Goal: Information Seeking & Learning: Learn about a topic

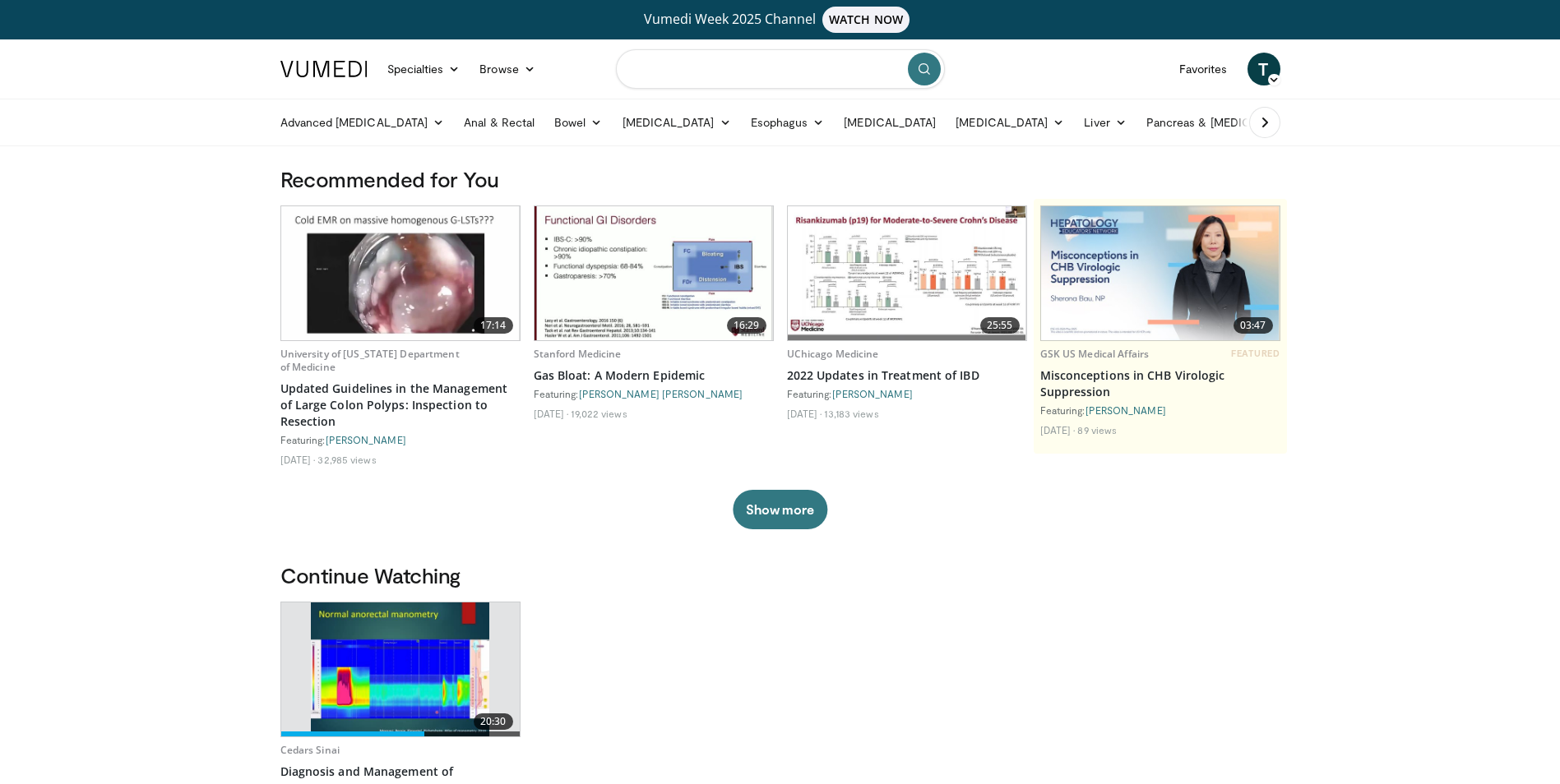
click at [744, 86] on input "Search topics, interventions" at bounding box center [780, 69] width 329 height 39
click at [741, 133] on div "[MEDICAL_DATA]" at bounding box center [780, 123] width 314 height 33
type input "**********"
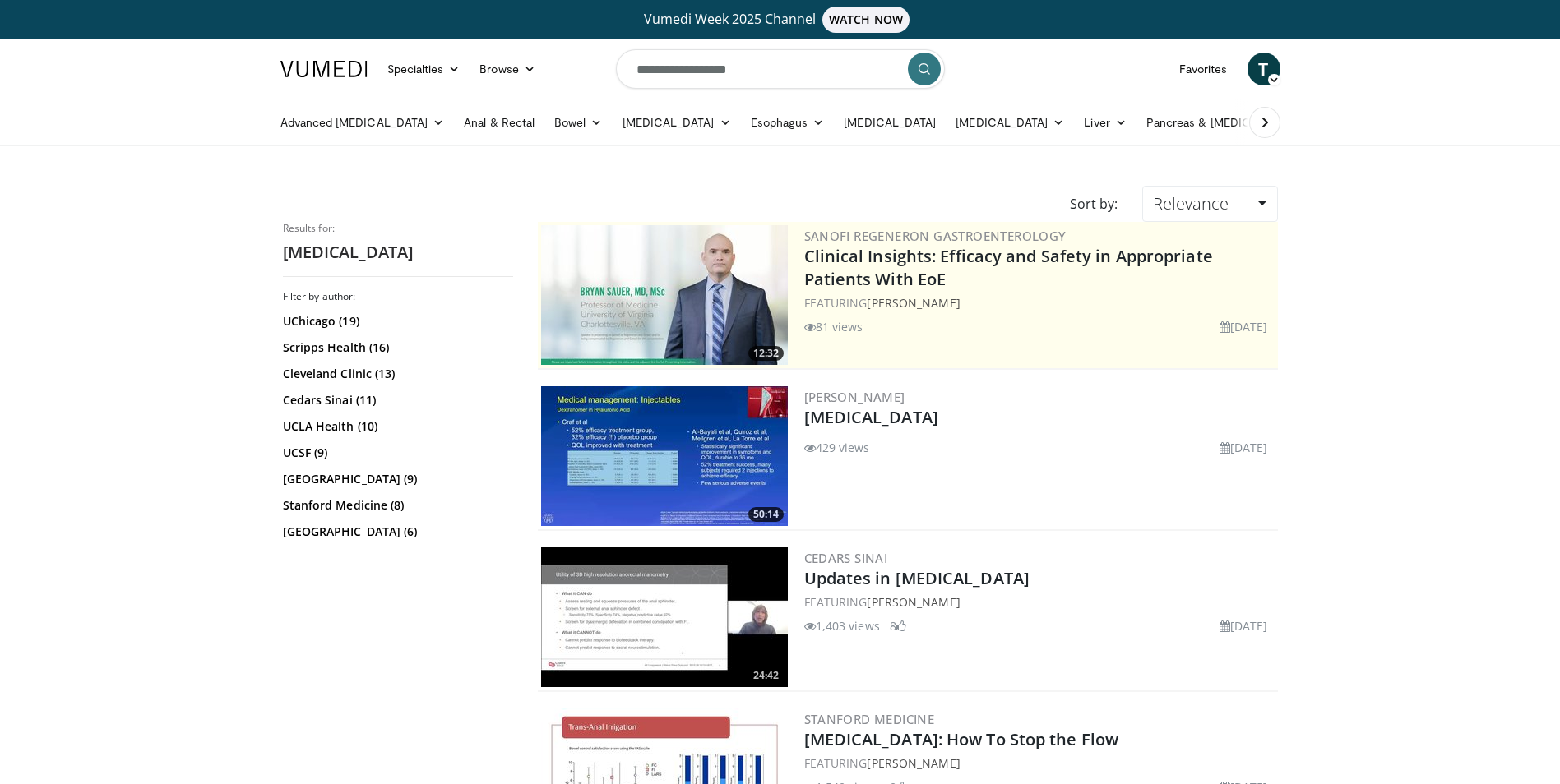
click at [676, 421] on img at bounding box center [664, 456] width 247 height 140
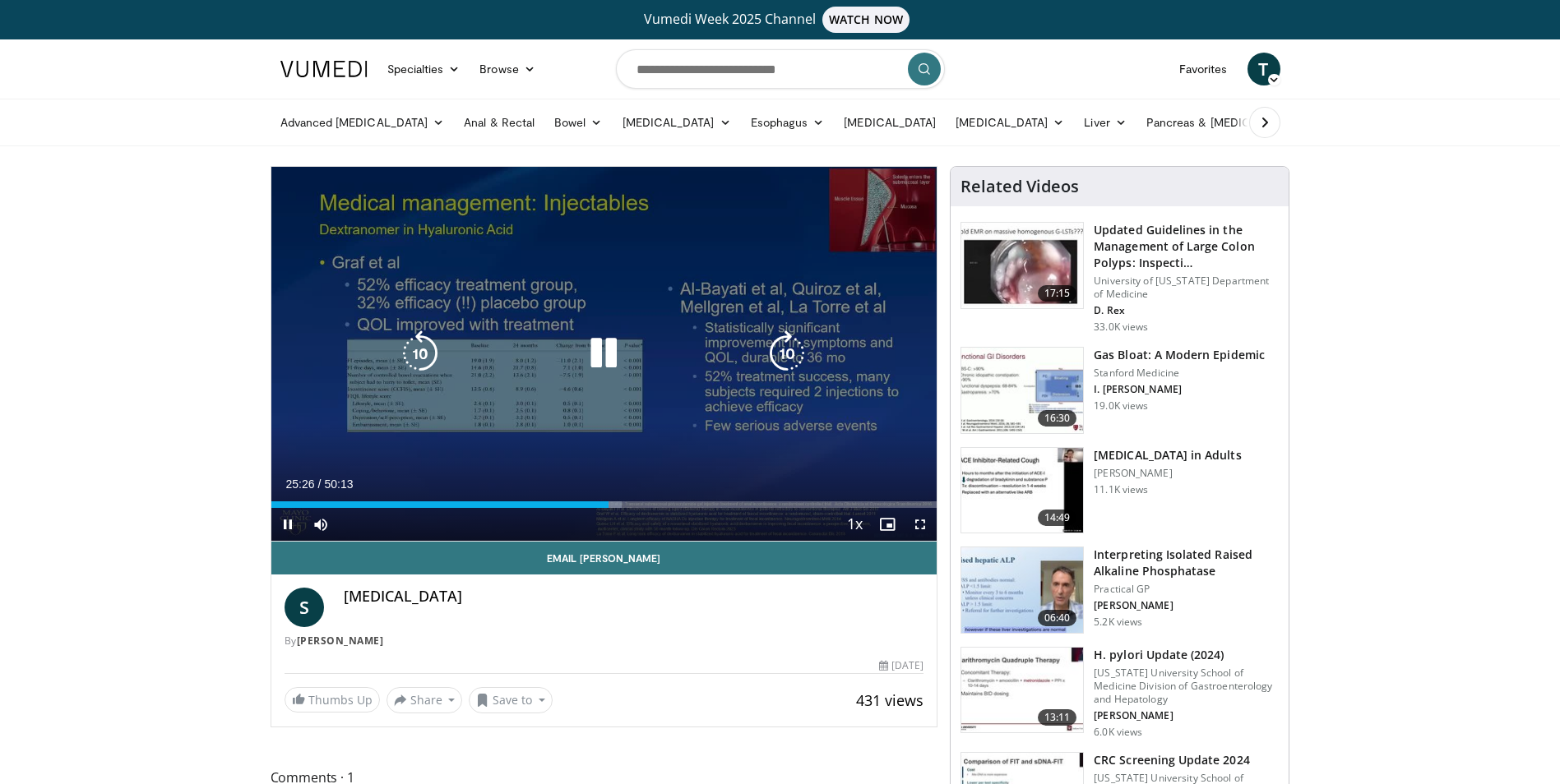
click at [786, 359] on icon "Video Player" at bounding box center [787, 353] width 46 height 46
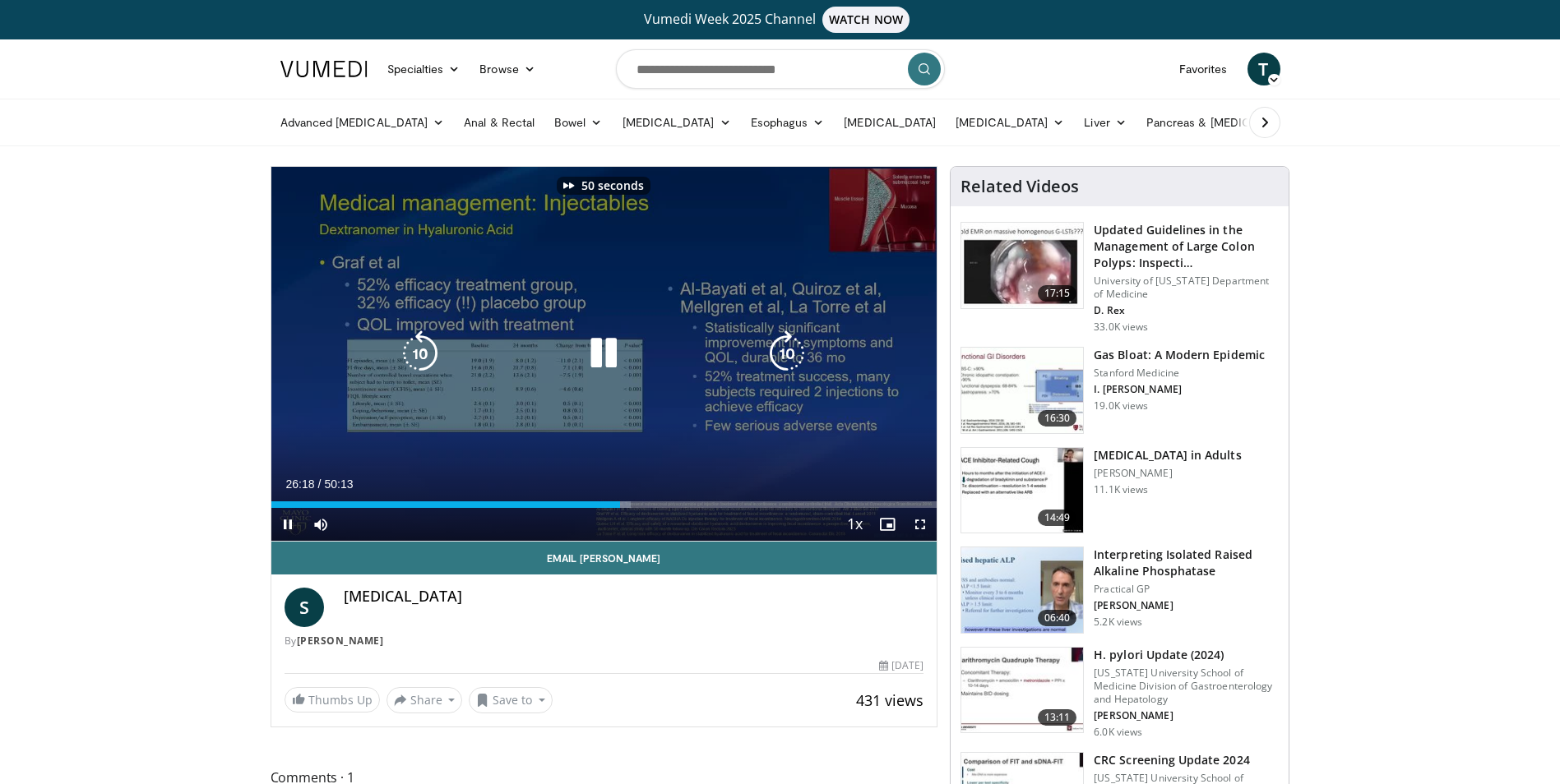
click at [786, 359] on icon "Video Player" at bounding box center [787, 353] width 46 height 46
click at [778, 368] on icon "Video Player" at bounding box center [787, 353] width 46 height 46
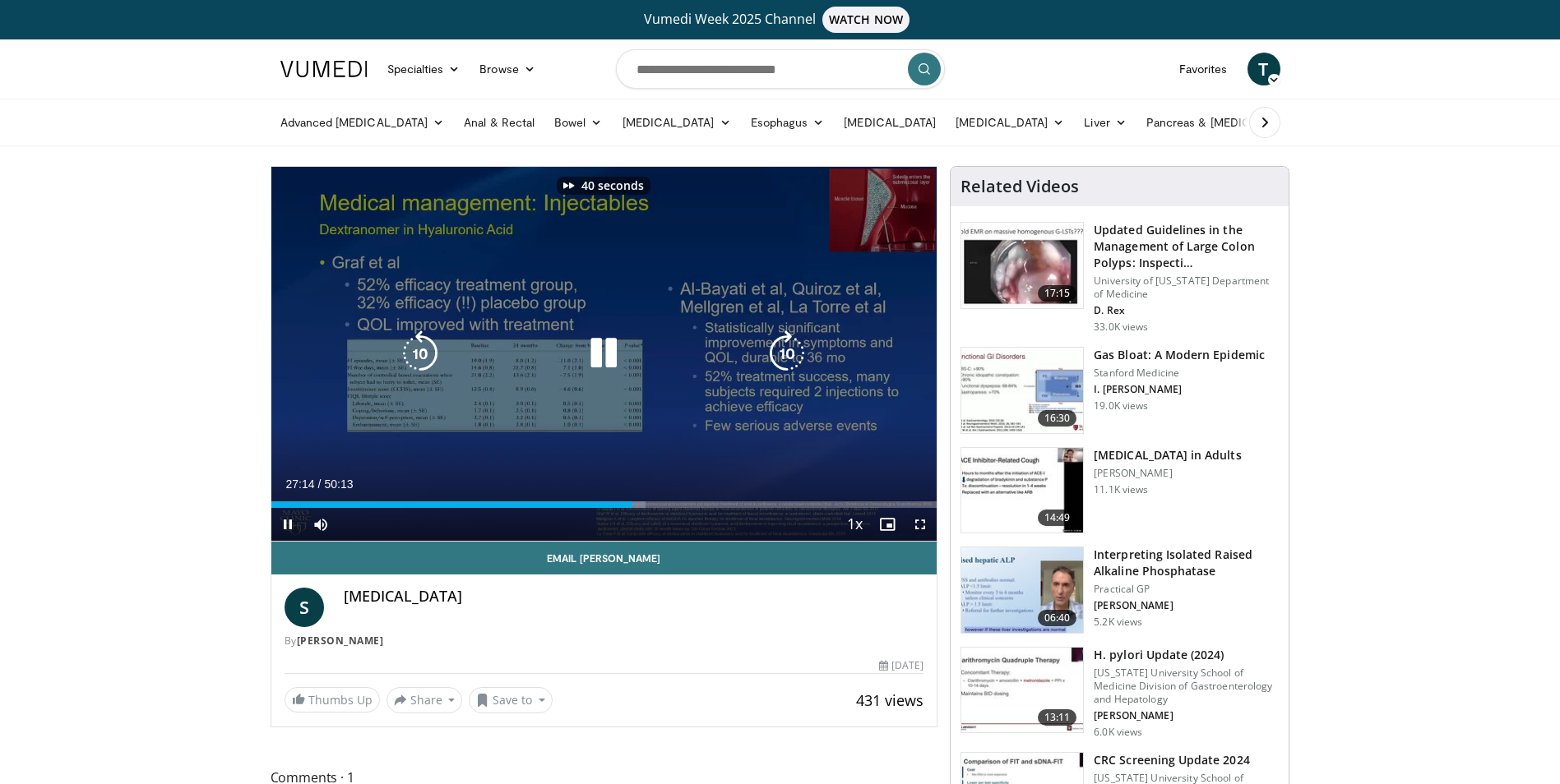
click at [778, 368] on icon "Video Player" at bounding box center [787, 353] width 46 height 46
click at [790, 353] on icon "Video Player" at bounding box center [787, 353] width 46 height 46
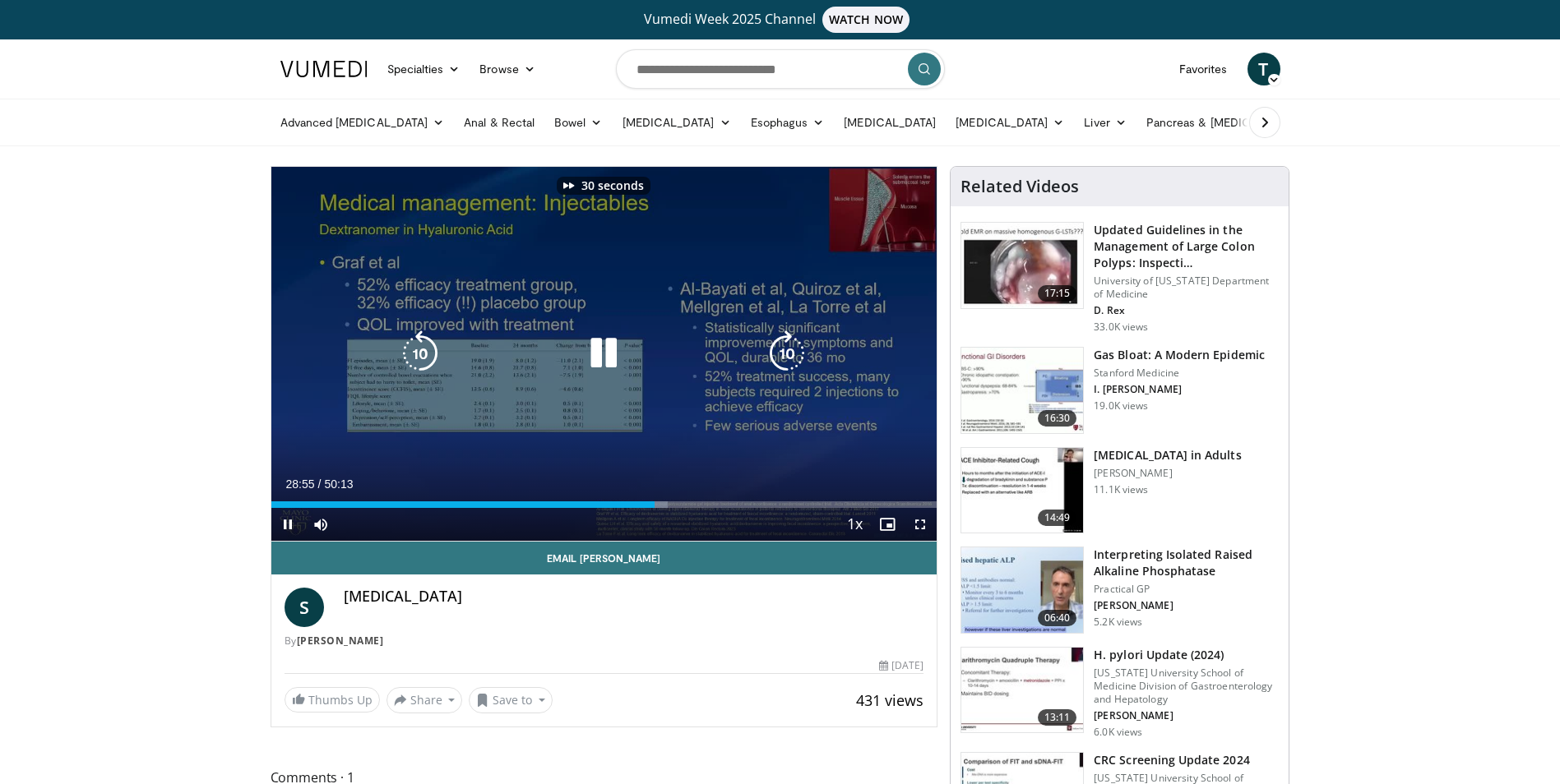
click at [790, 353] on icon "Video Player" at bounding box center [787, 353] width 46 height 46
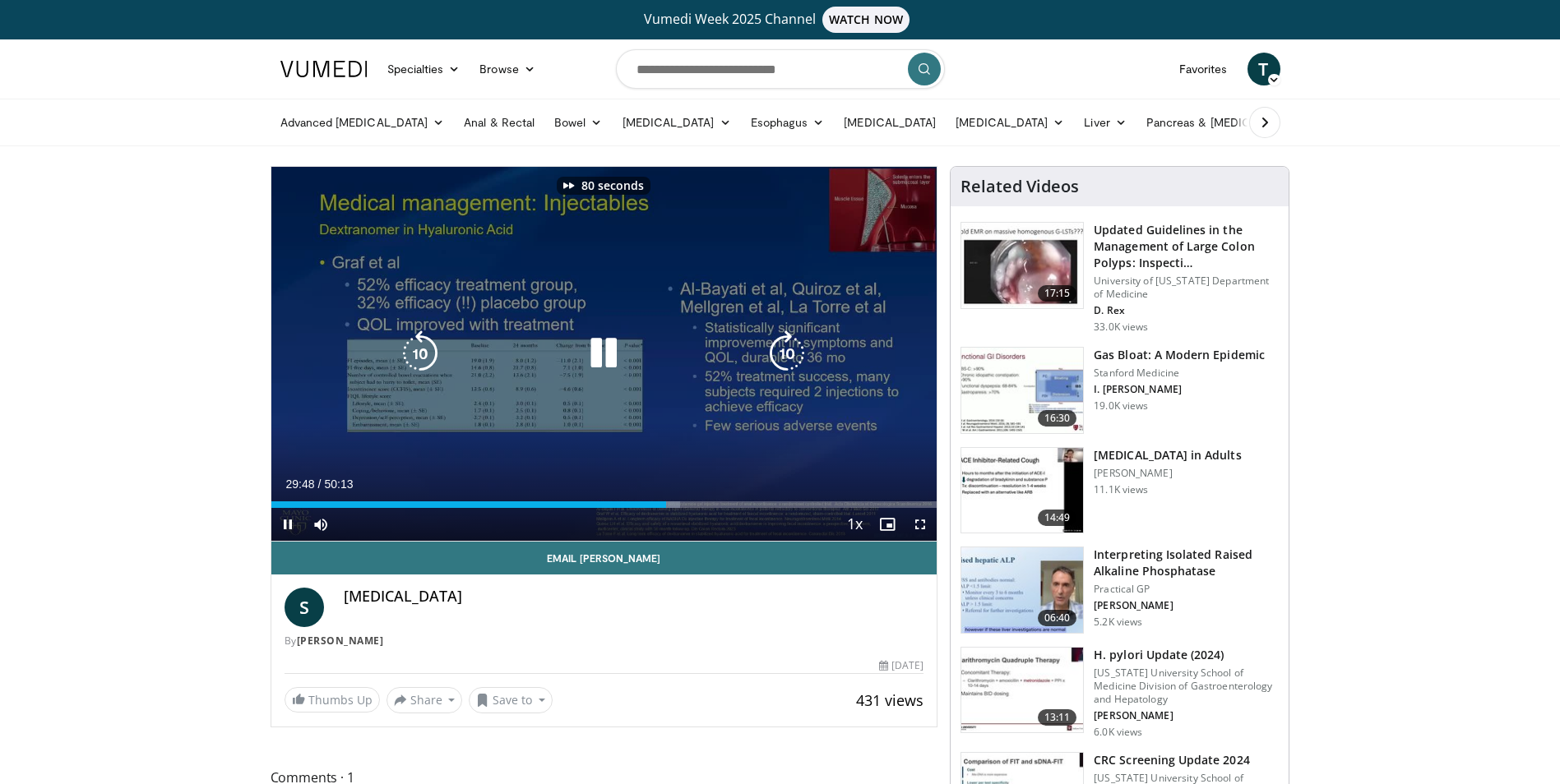
click at [790, 353] on icon "Video Player" at bounding box center [787, 353] width 46 height 46
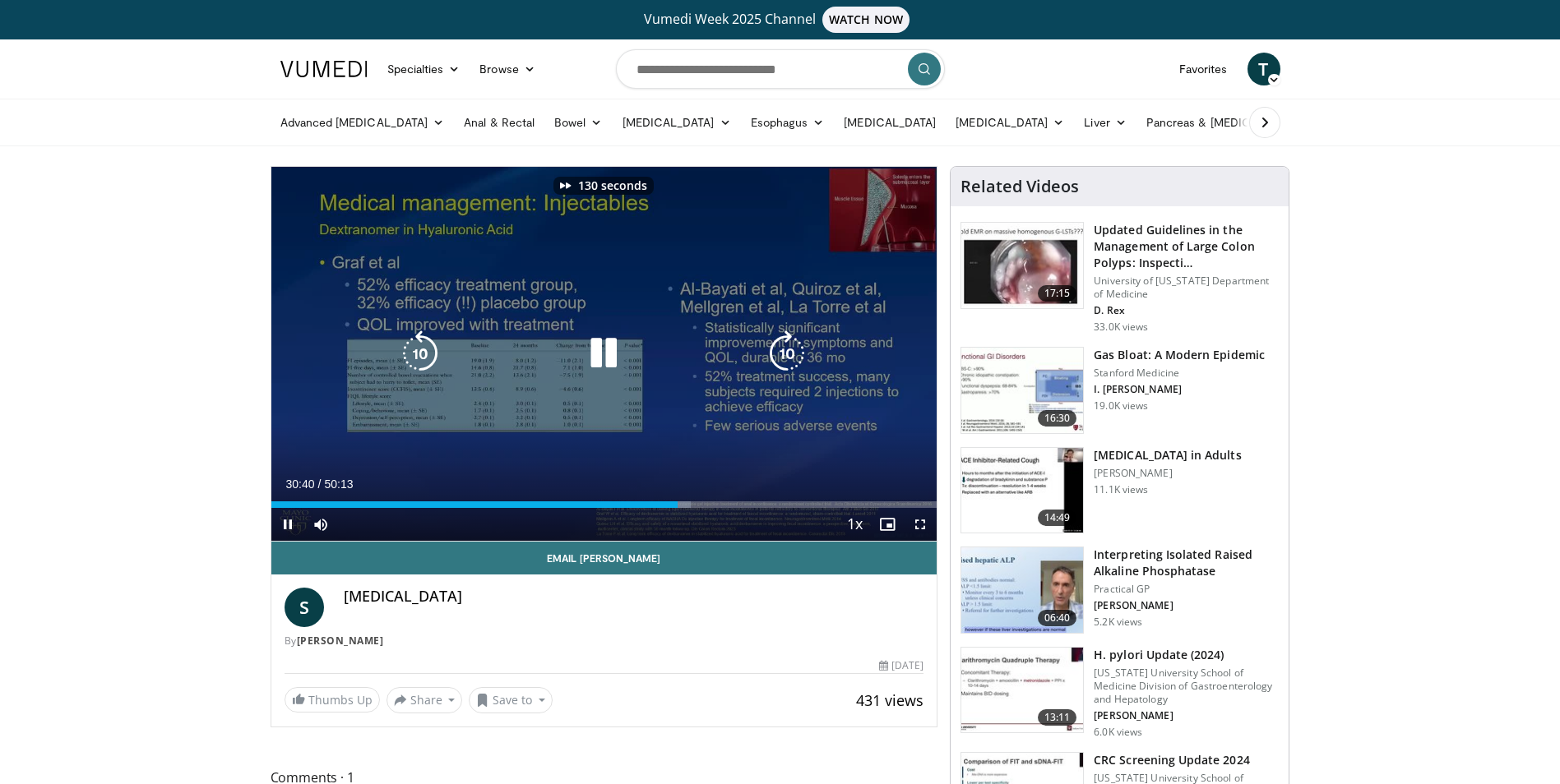
click at [790, 353] on icon "Video Player" at bounding box center [787, 353] width 46 height 46
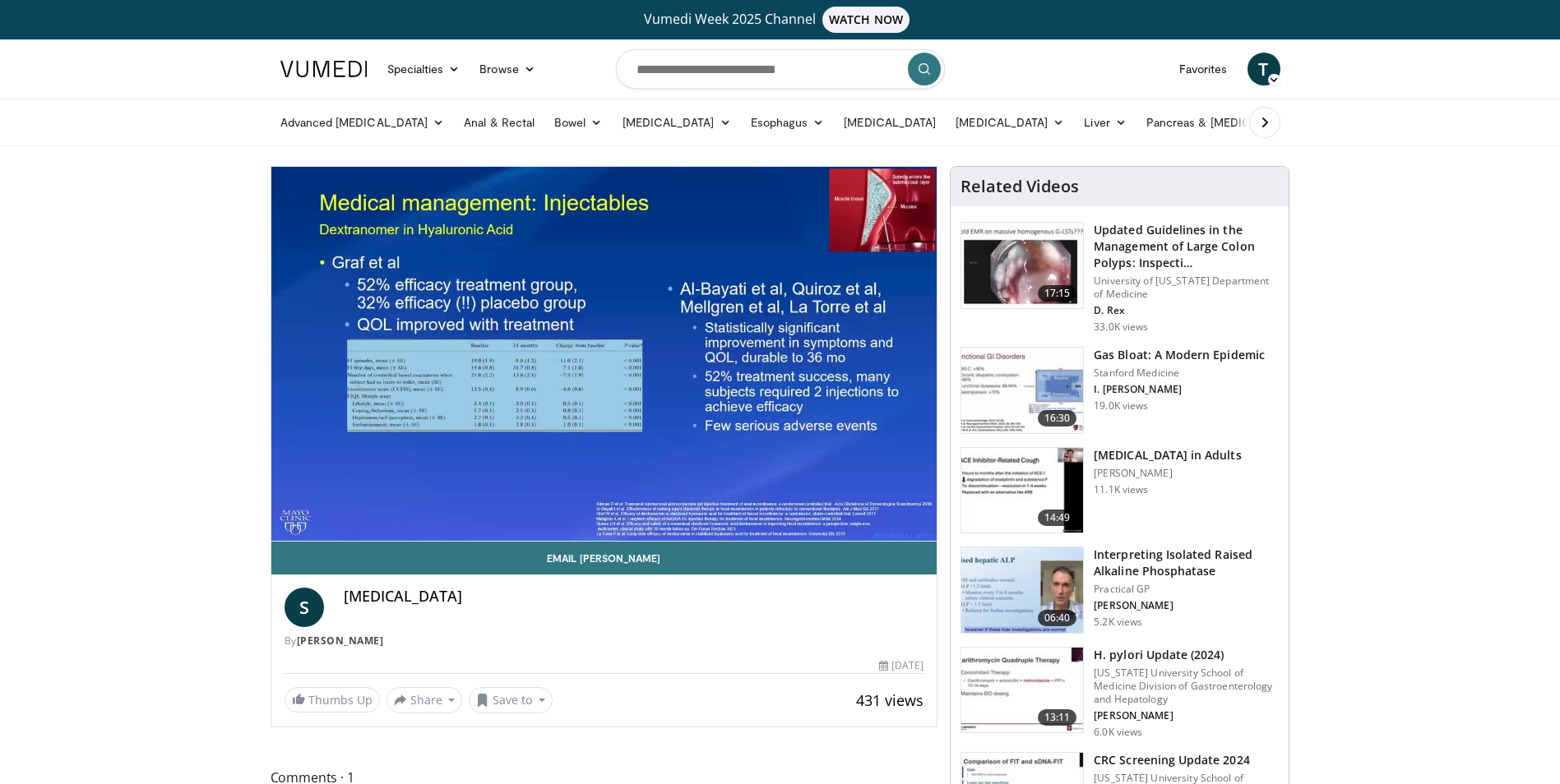
click at [790, 353] on div "140 seconds Tap to unmute" at bounding box center [605, 353] width 666 height 374
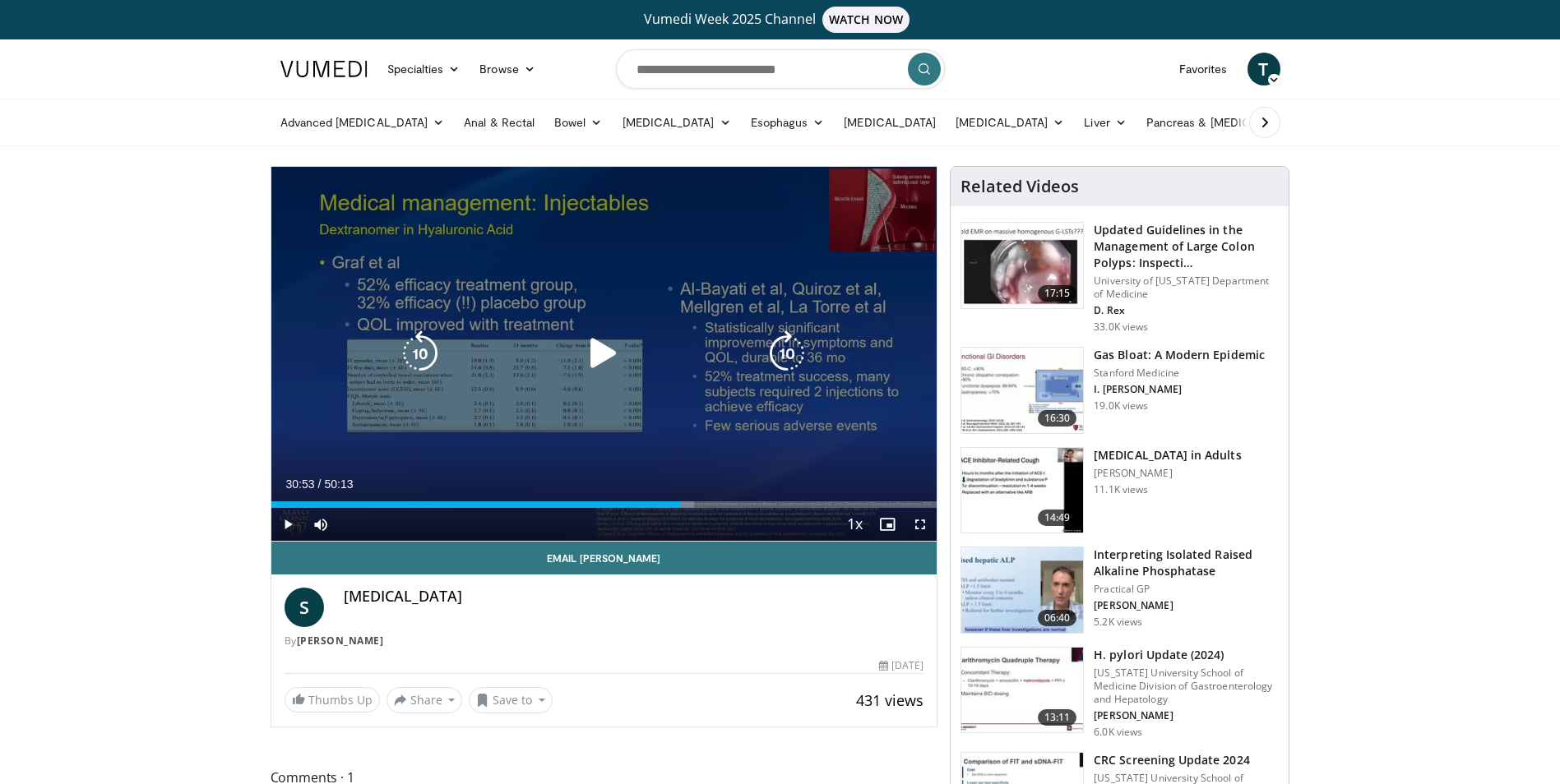
click at [789, 345] on icon "Video Player" at bounding box center [787, 353] width 46 height 46
click at [792, 356] on icon "Video Player" at bounding box center [787, 353] width 46 height 46
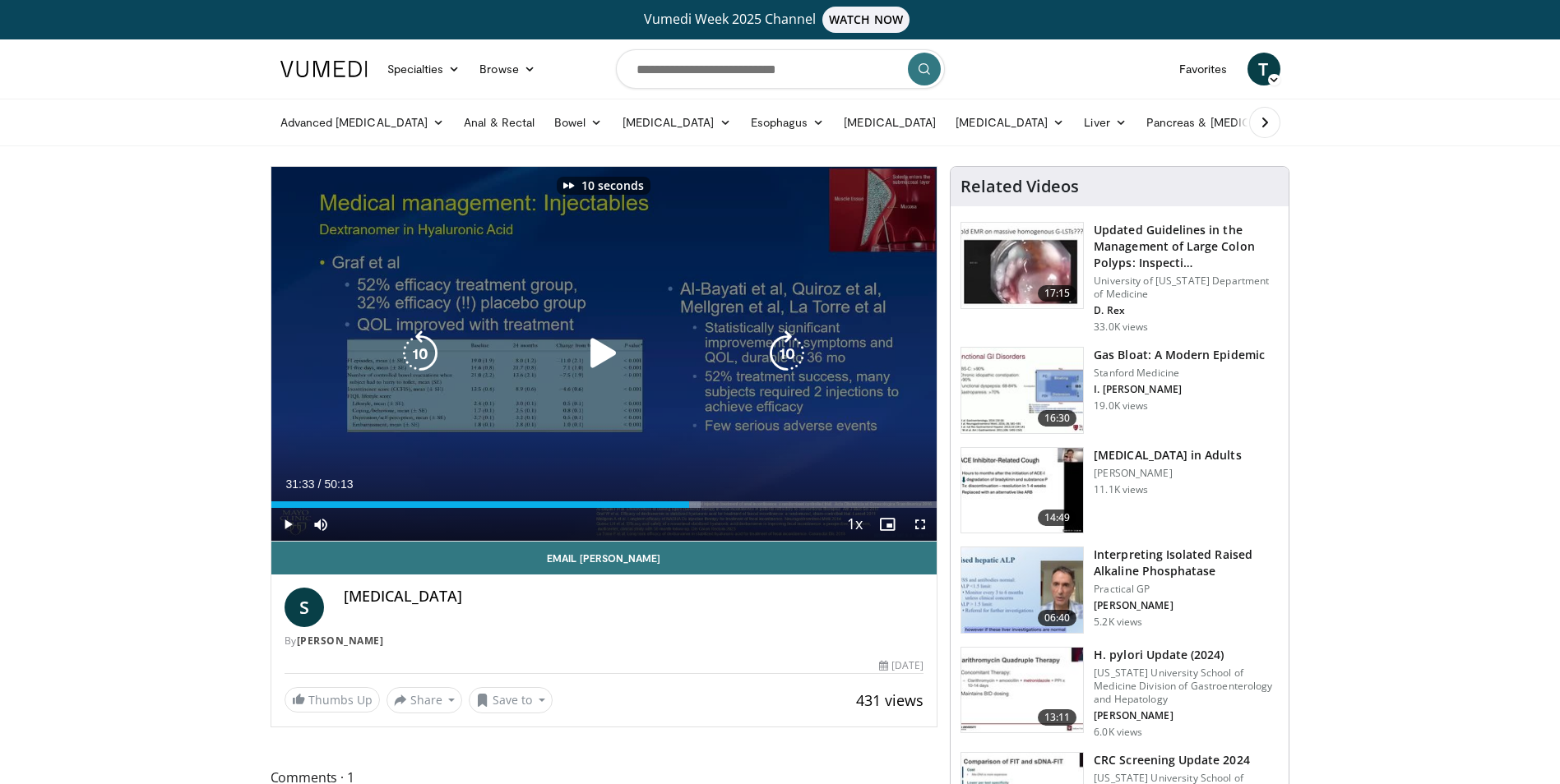
click at [792, 356] on icon "Video Player" at bounding box center [787, 353] width 46 height 46
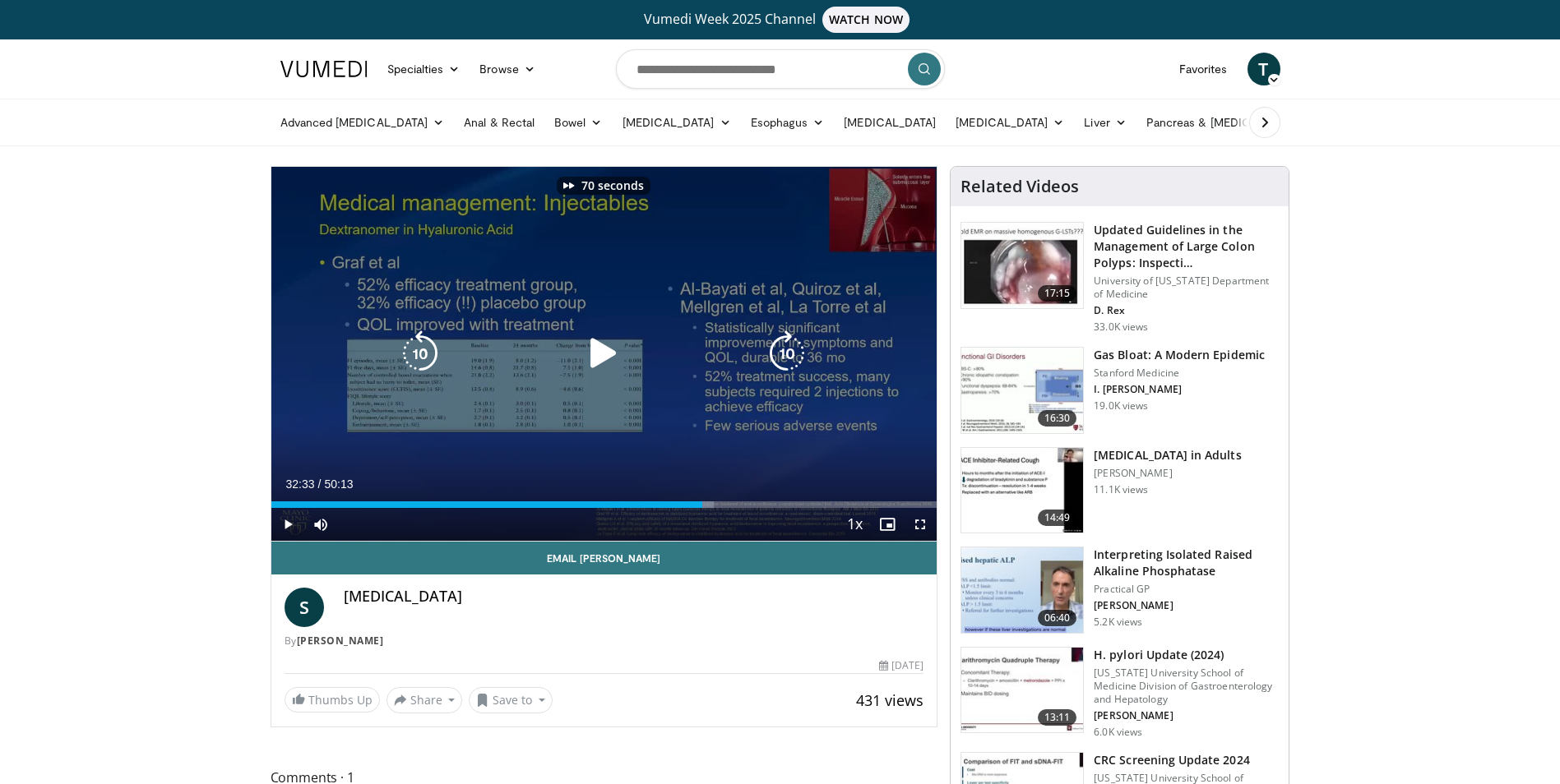
click at [792, 356] on icon "Video Player" at bounding box center [787, 353] width 46 height 46
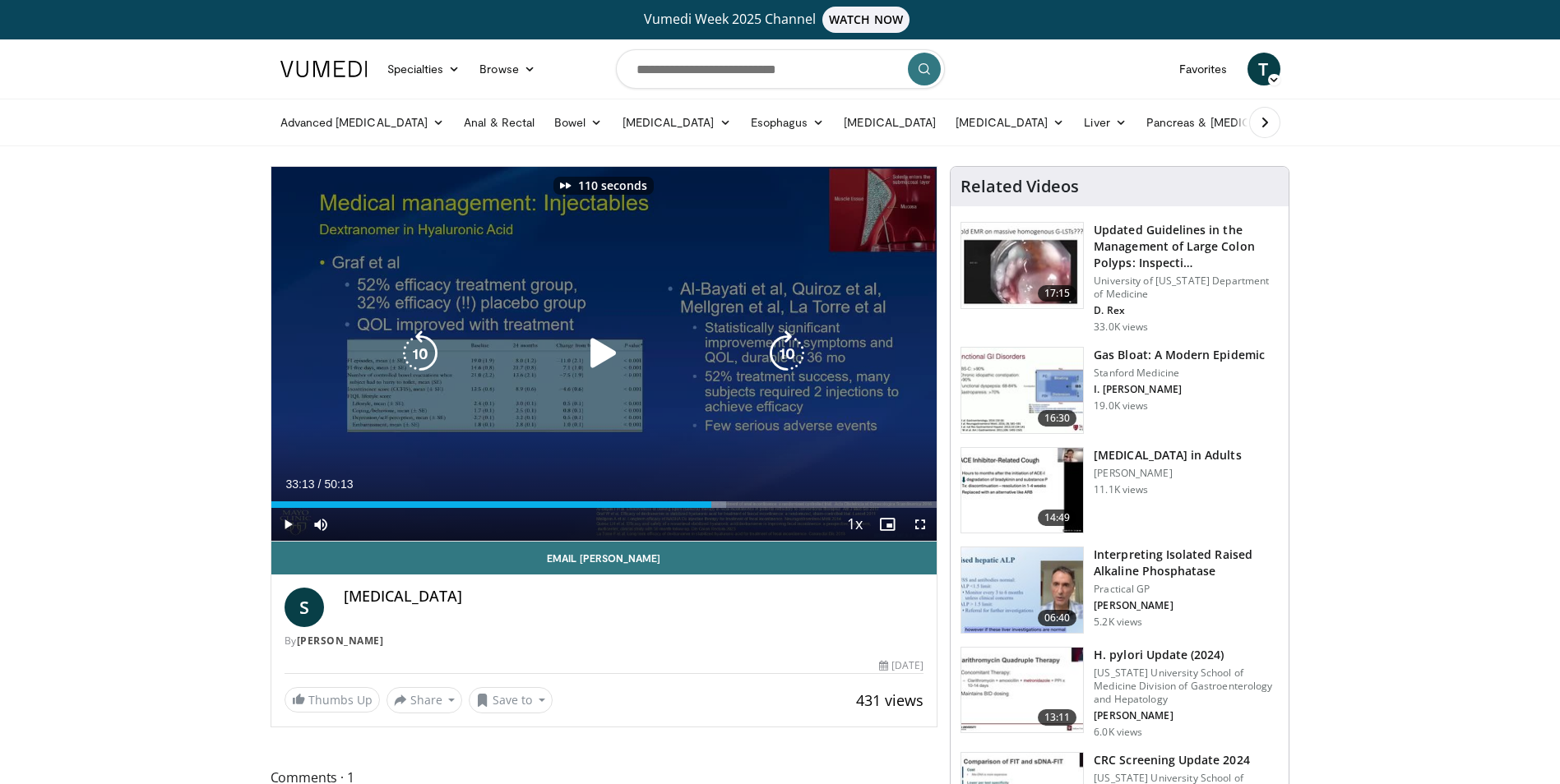
click at [792, 356] on icon "Video Player" at bounding box center [787, 353] width 46 height 46
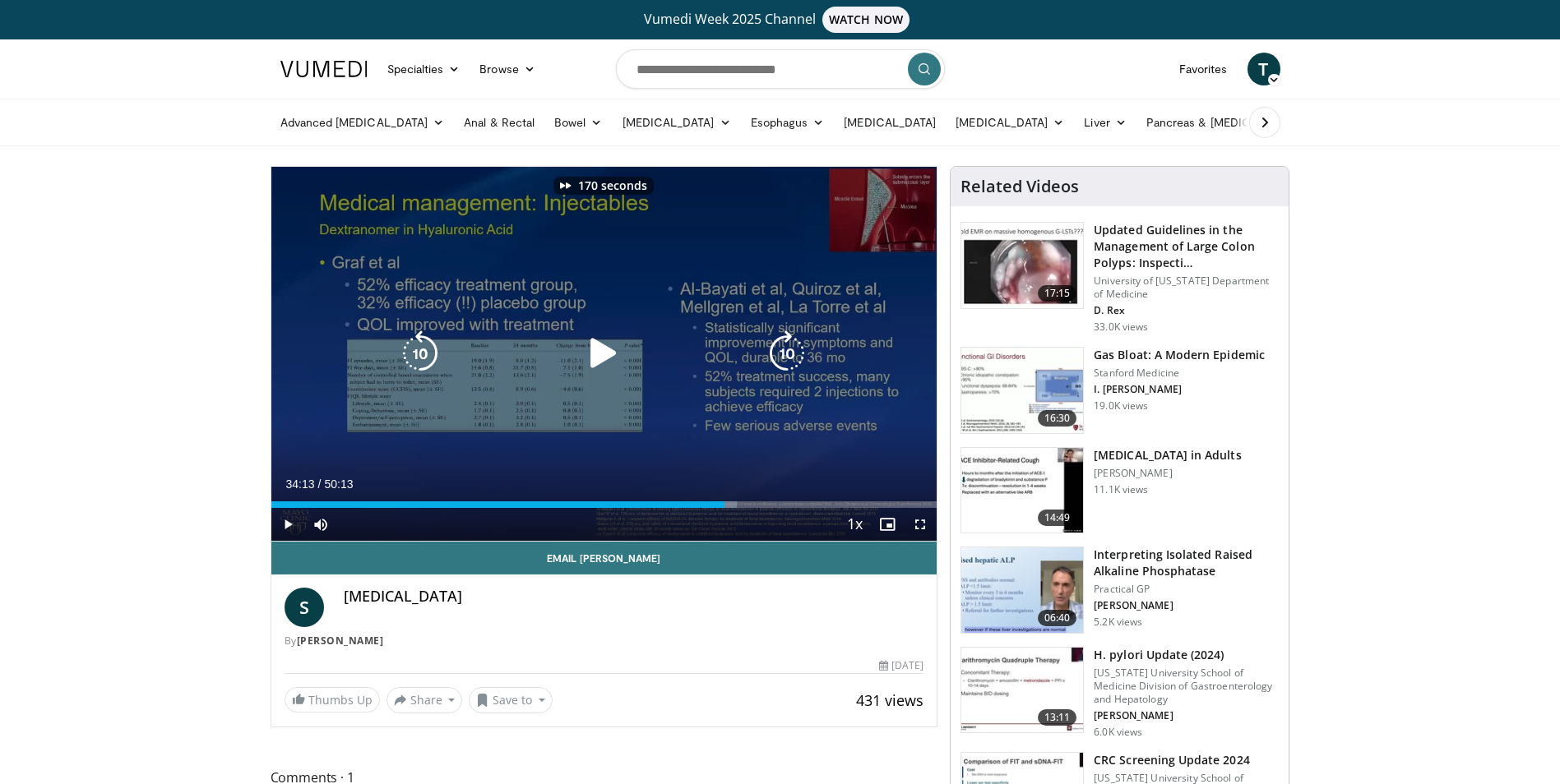
click at [792, 356] on icon "Video Player" at bounding box center [787, 353] width 46 height 46
click at [789, 352] on icon "Video Player" at bounding box center [787, 353] width 46 height 46
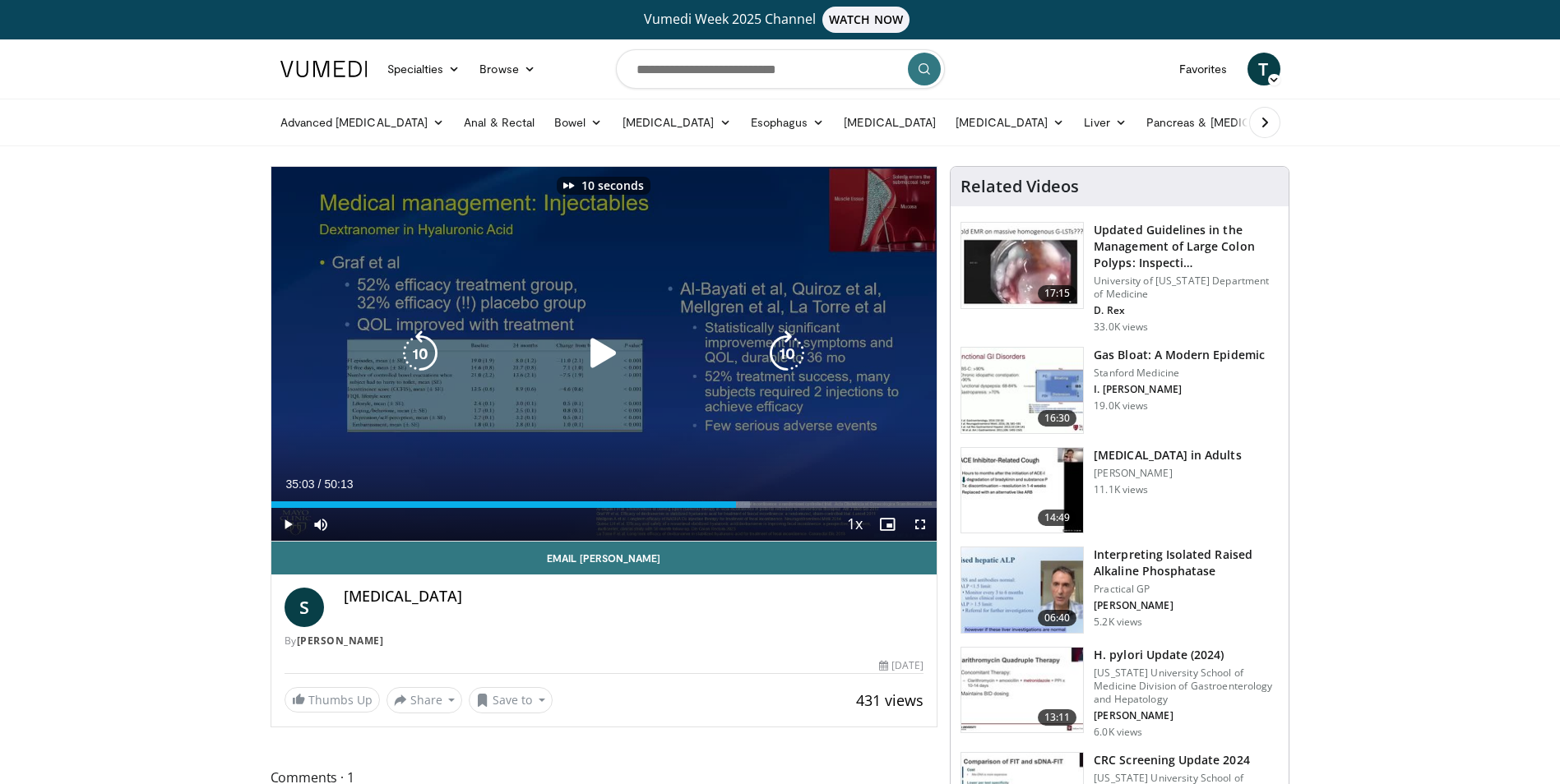
click at [594, 346] on icon "Video Player" at bounding box center [604, 353] width 46 height 46
click at [798, 343] on icon "Video Player" at bounding box center [787, 353] width 46 height 46
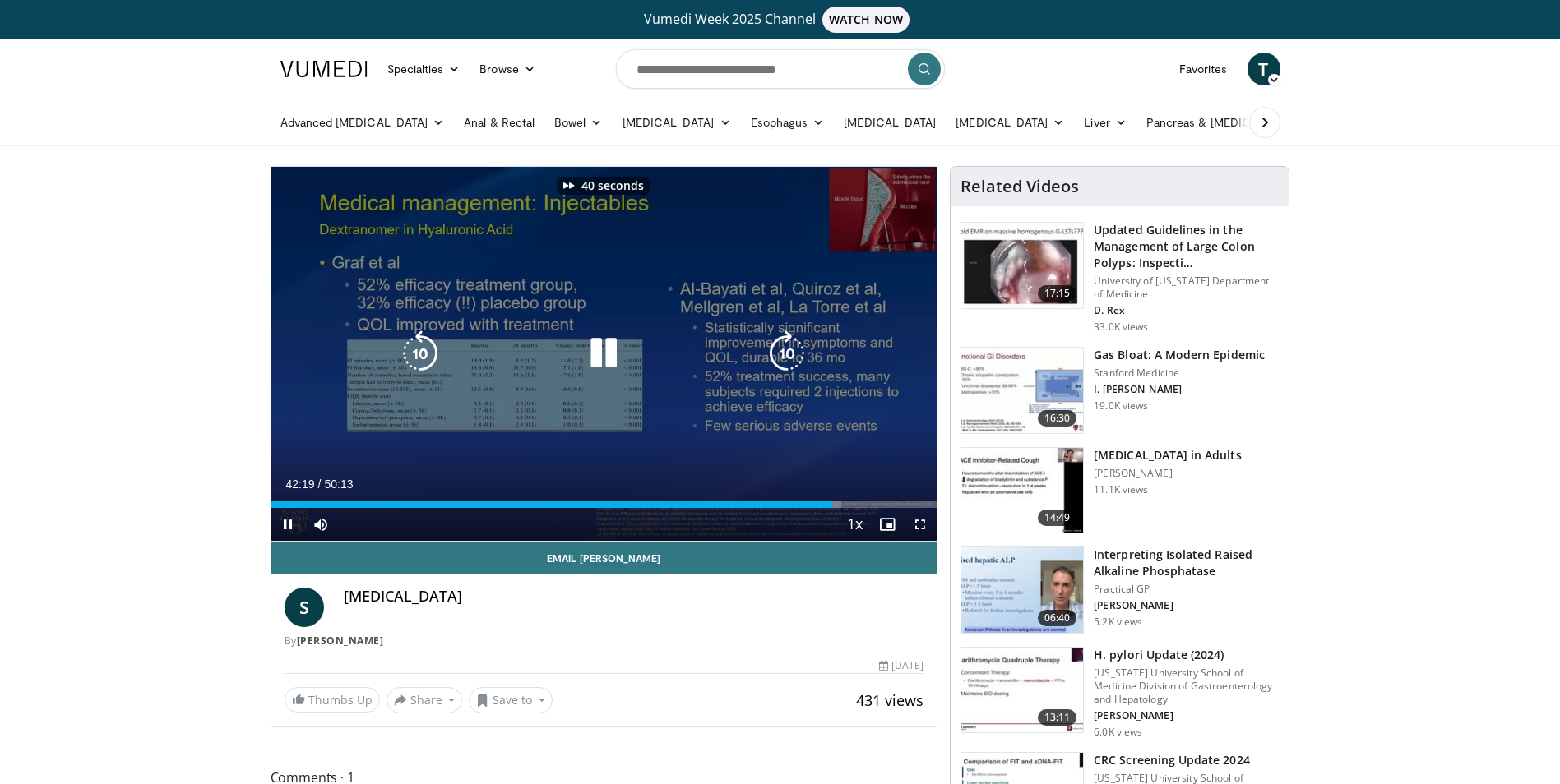
click at [798, 343] on icon "Video Player" at bounding box center [787, 353] width 46 height 46
click at [791, 345] on icon "Video Player" at bounding box center [787, 353] width 46 height 46
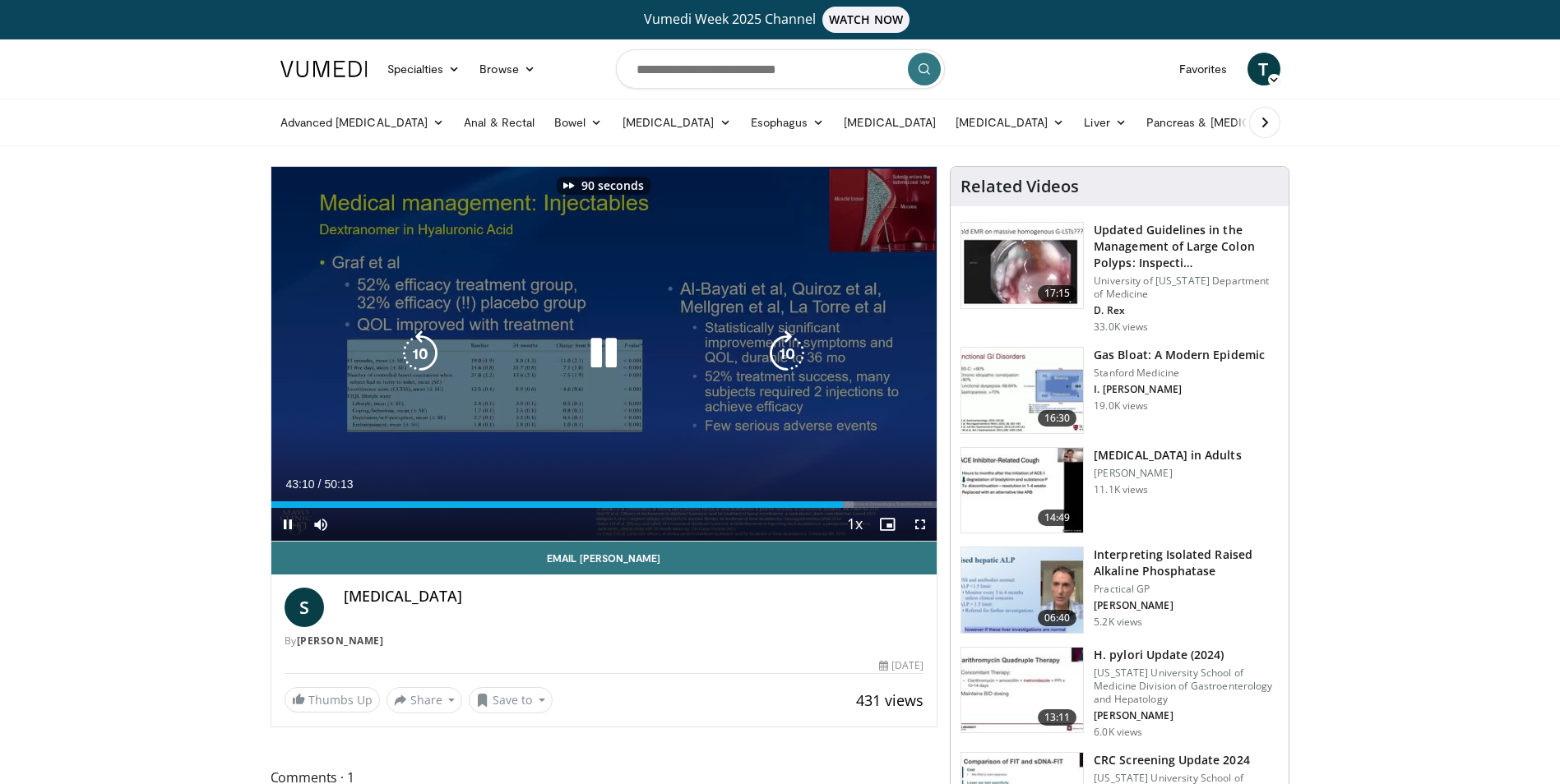
click at [791, 345] on icon "Video Player" at bounding box center [787, 353] width 46 height 46
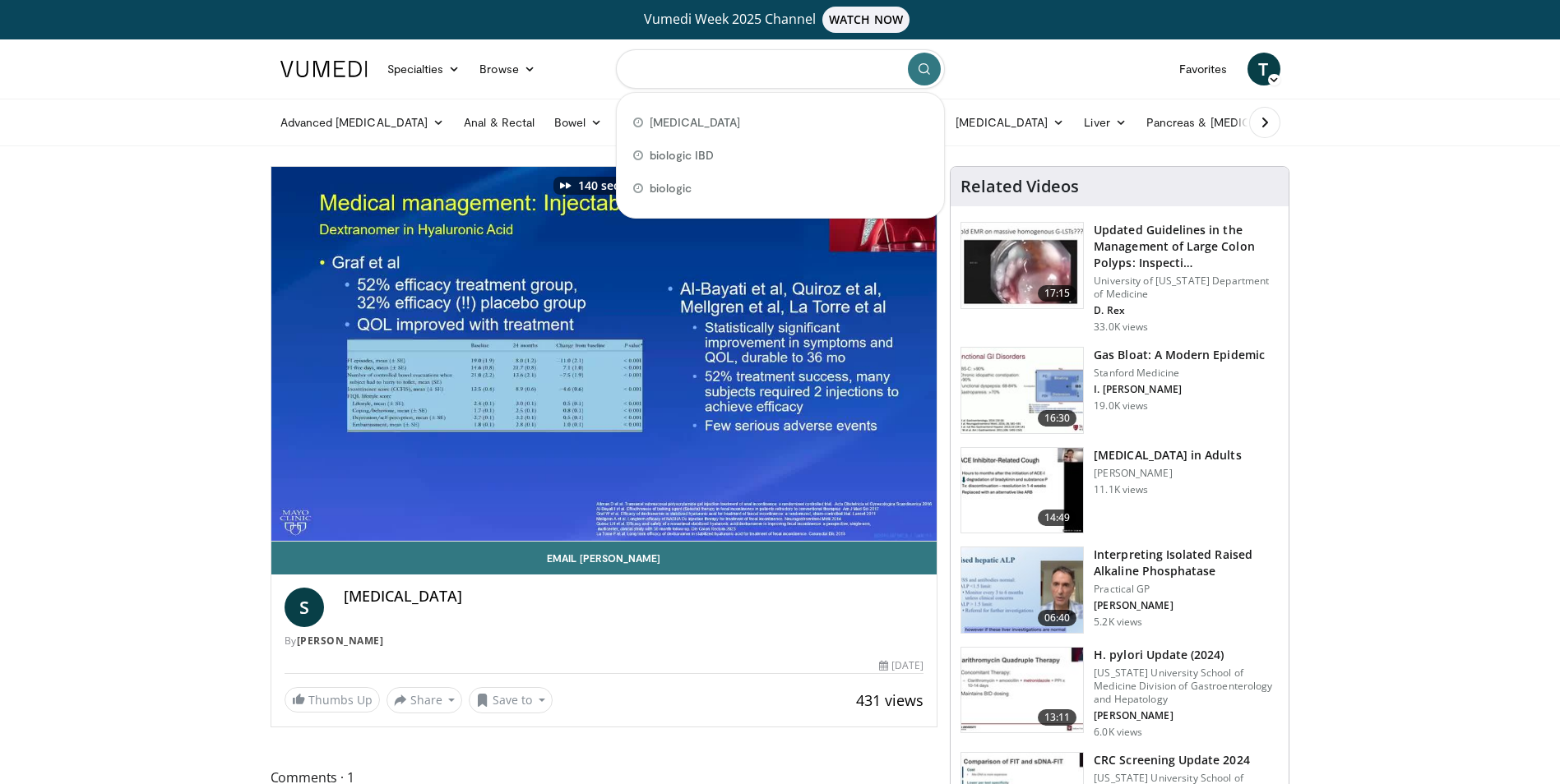
click at [673, 85] on input "Search topics, interventions" at bounding box center [780, 69] width 329 height 39
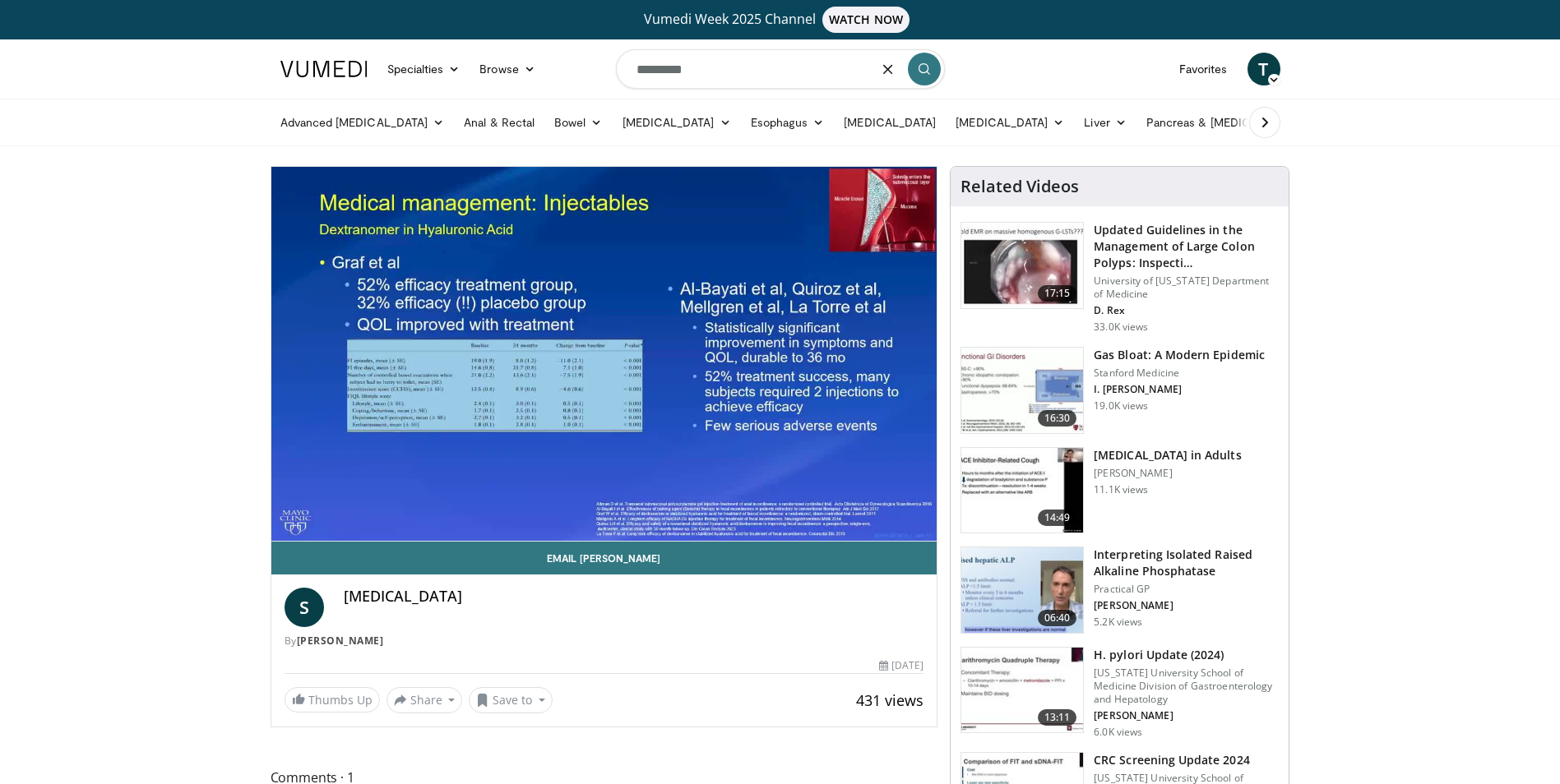
type input "*********"
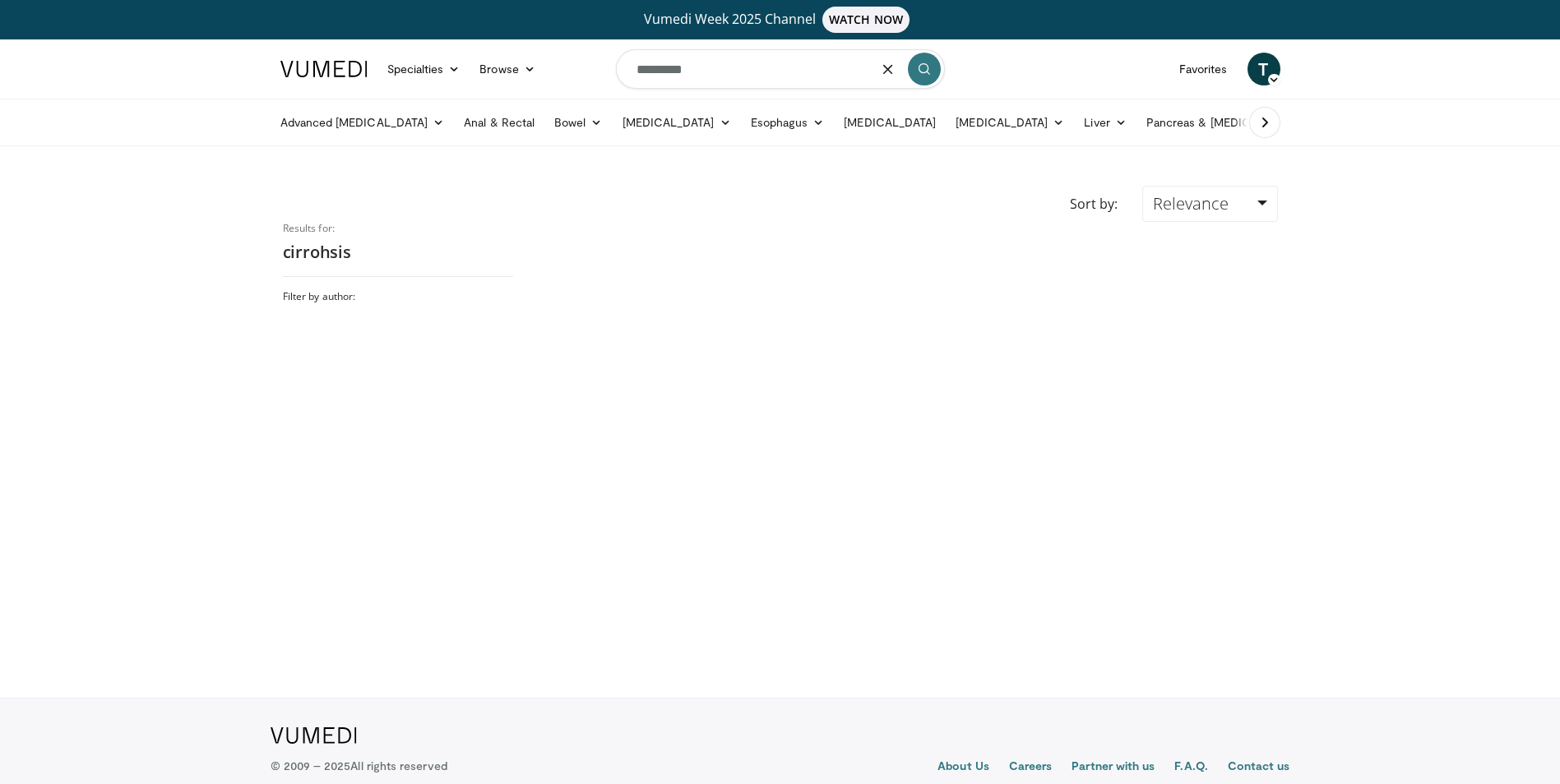
type input "*********"
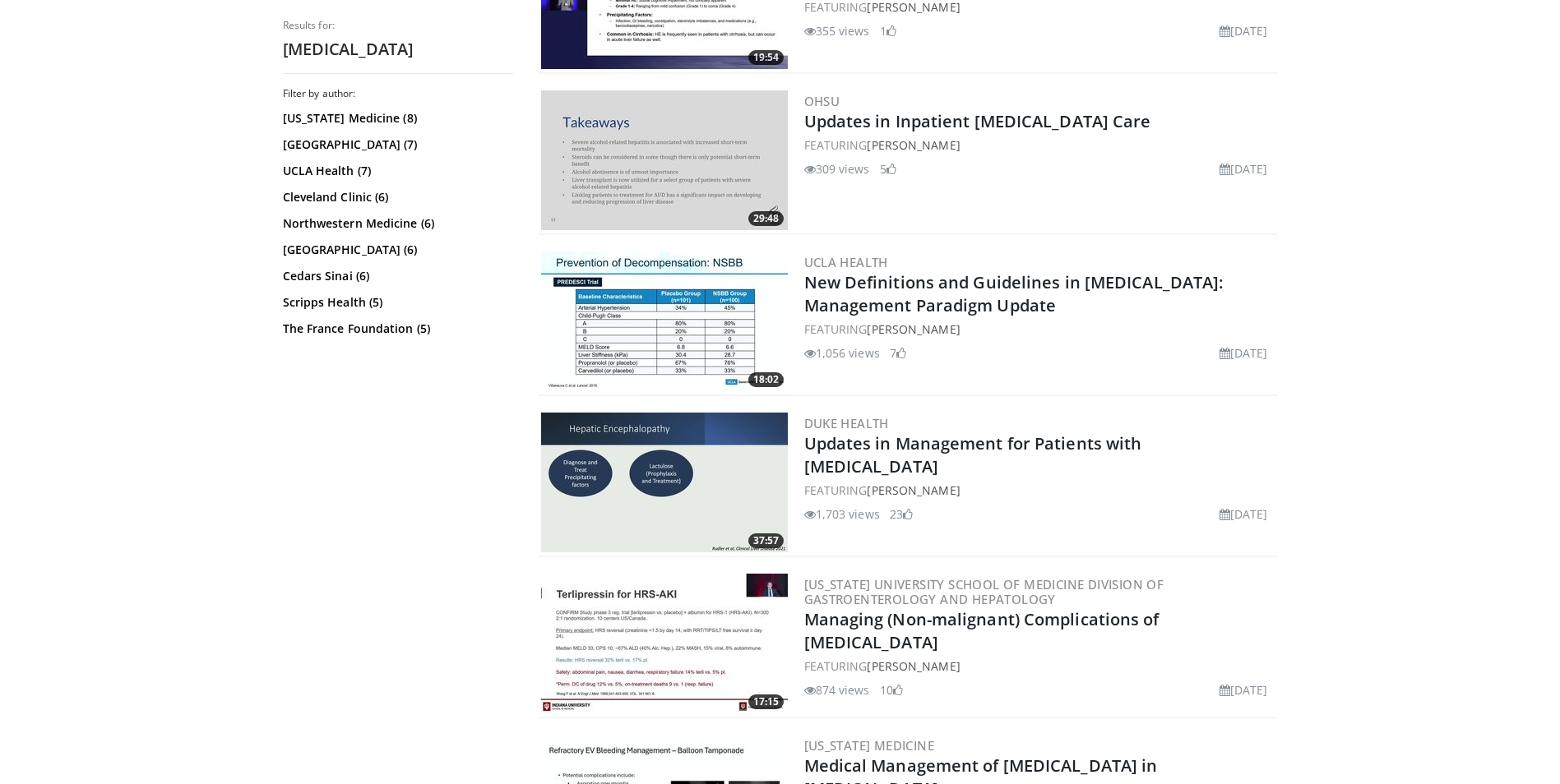
scroll to position [1151, 0]
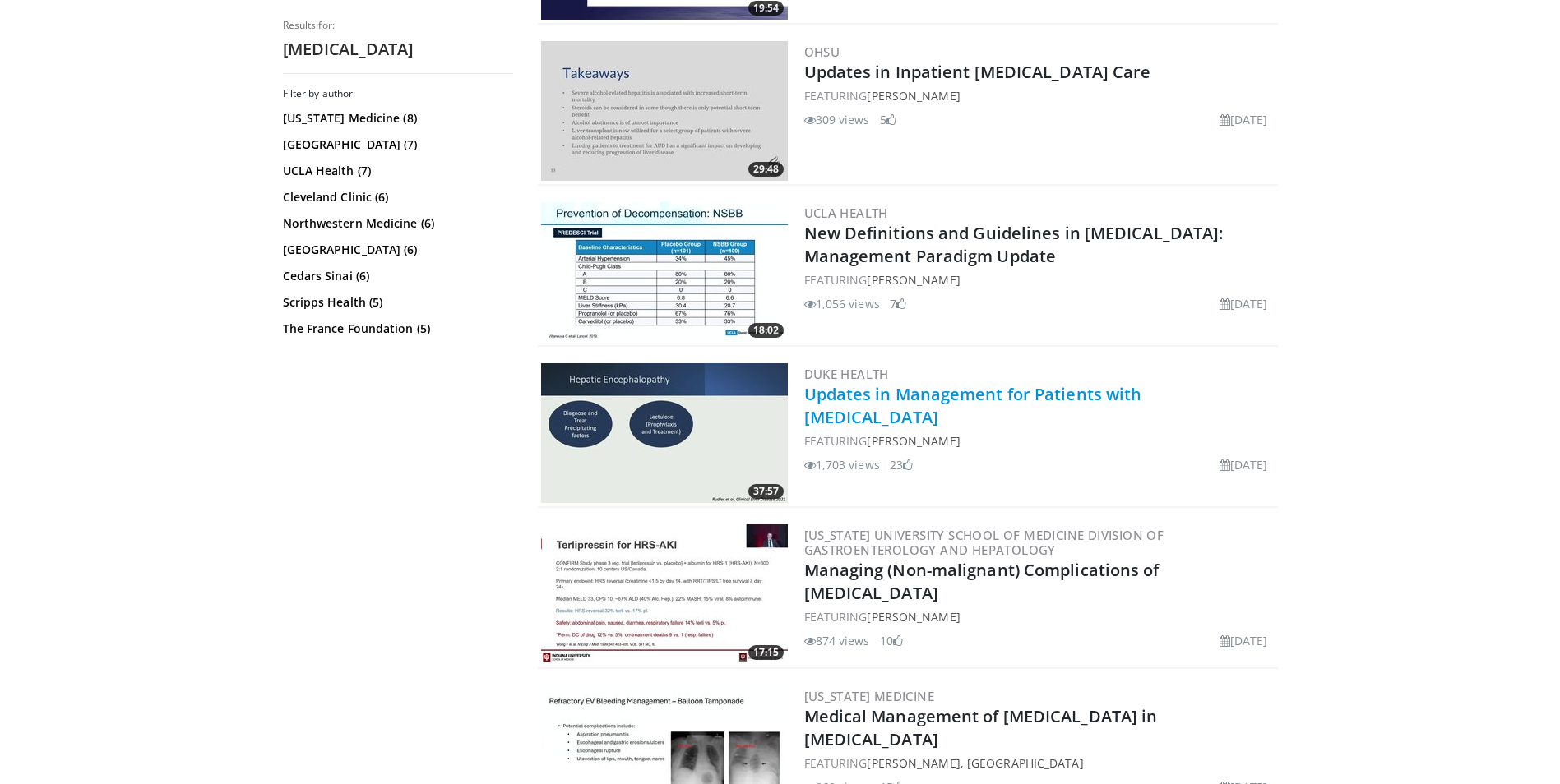
click at [1092, 397] on link "Updates in Management for Patients with [MEDICAL_DATA]" at bounding box center [973, 405] width 338 height 45
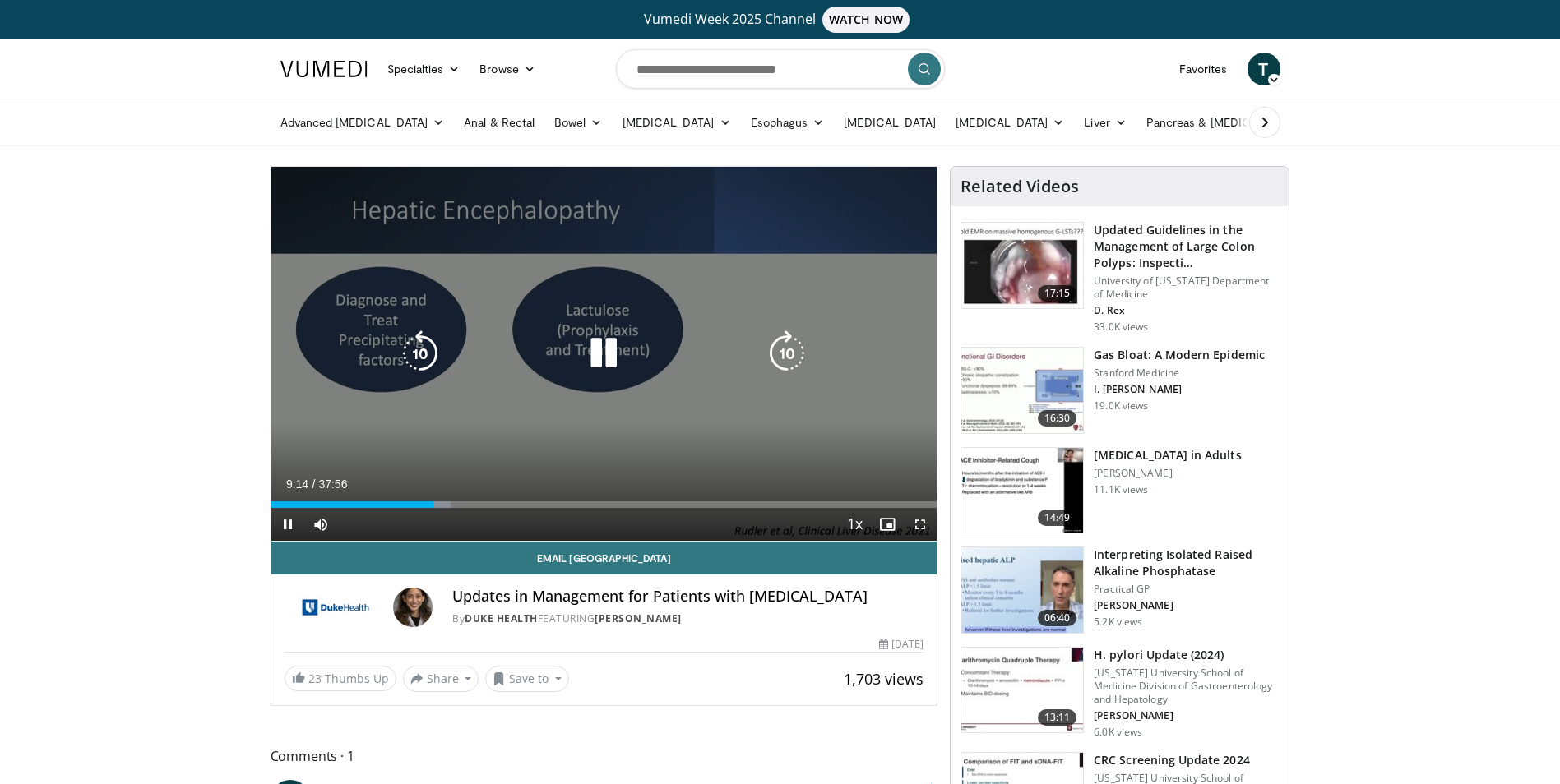
click at [616, 353] on icon "Video Player" at bounding box center [604, 353] width 46 height 46
click at [603, 363] on icon "Video Player" at bounding box center [604, 353] width 46 height 46
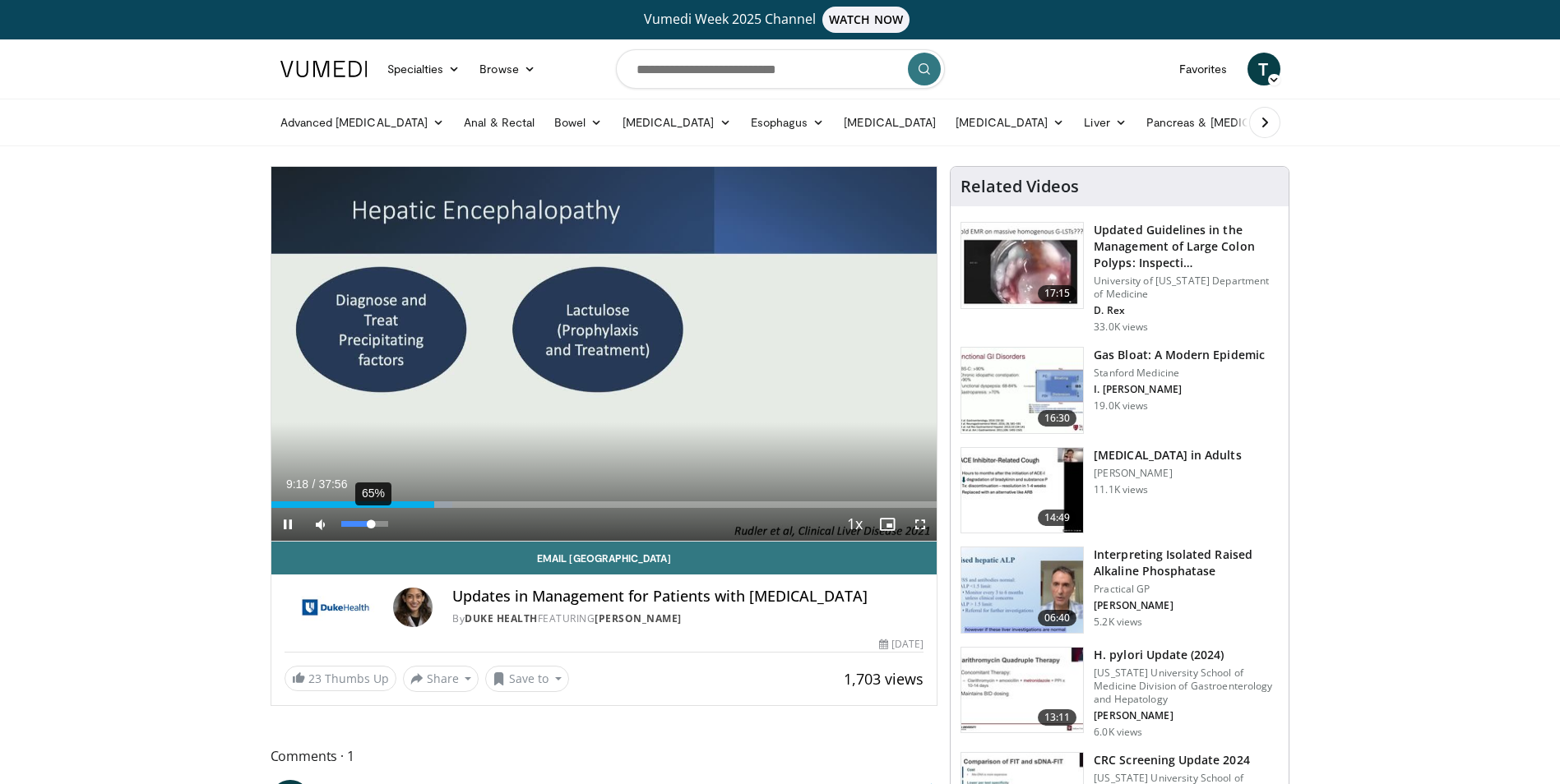
click at [371, 524] on div "65%" at bounding box center [364, 524] width 47 height 5
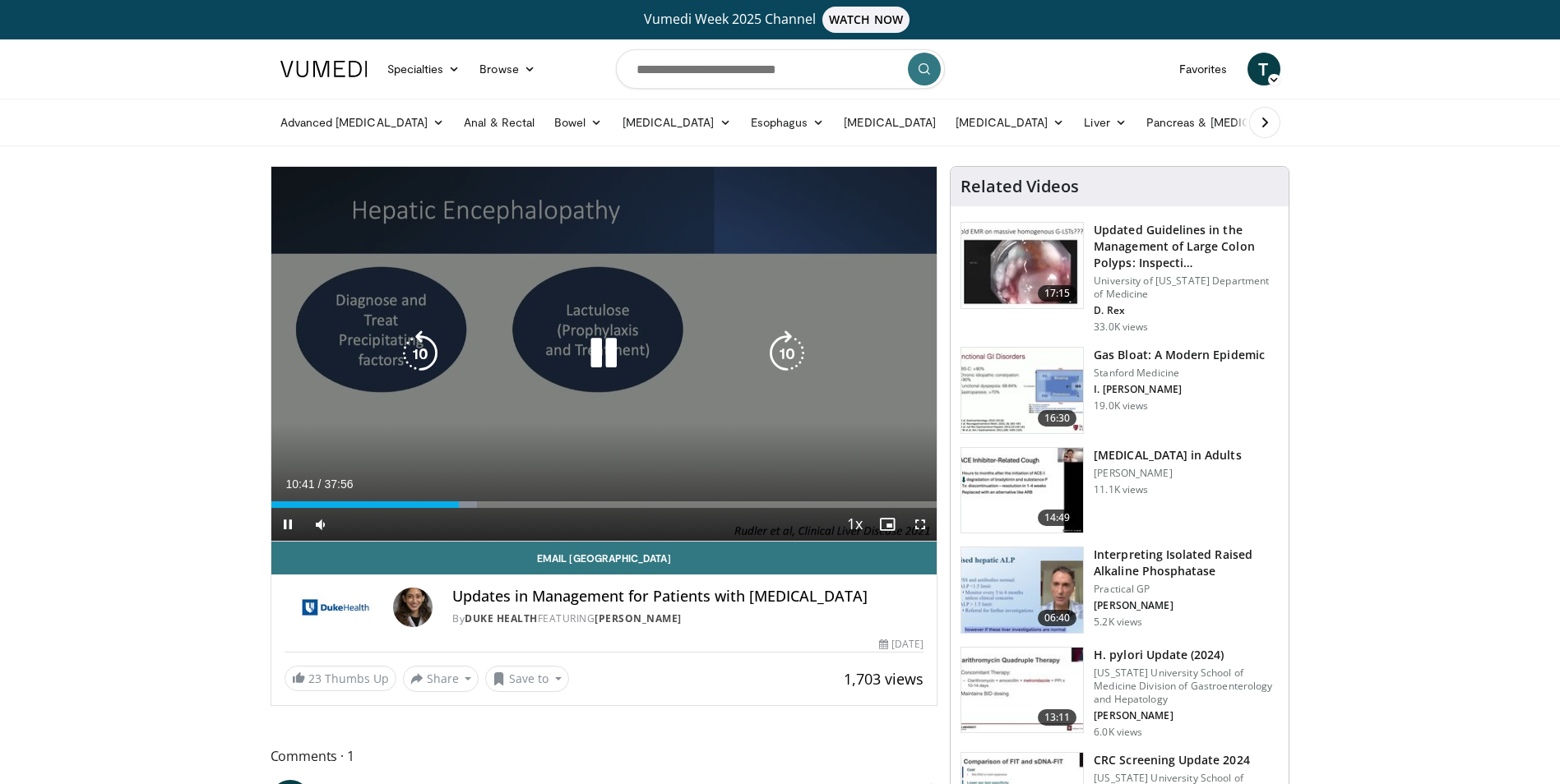
click at [593, 344] on icon "Video Player" at bounding box center [604, 353] width 46 height 46
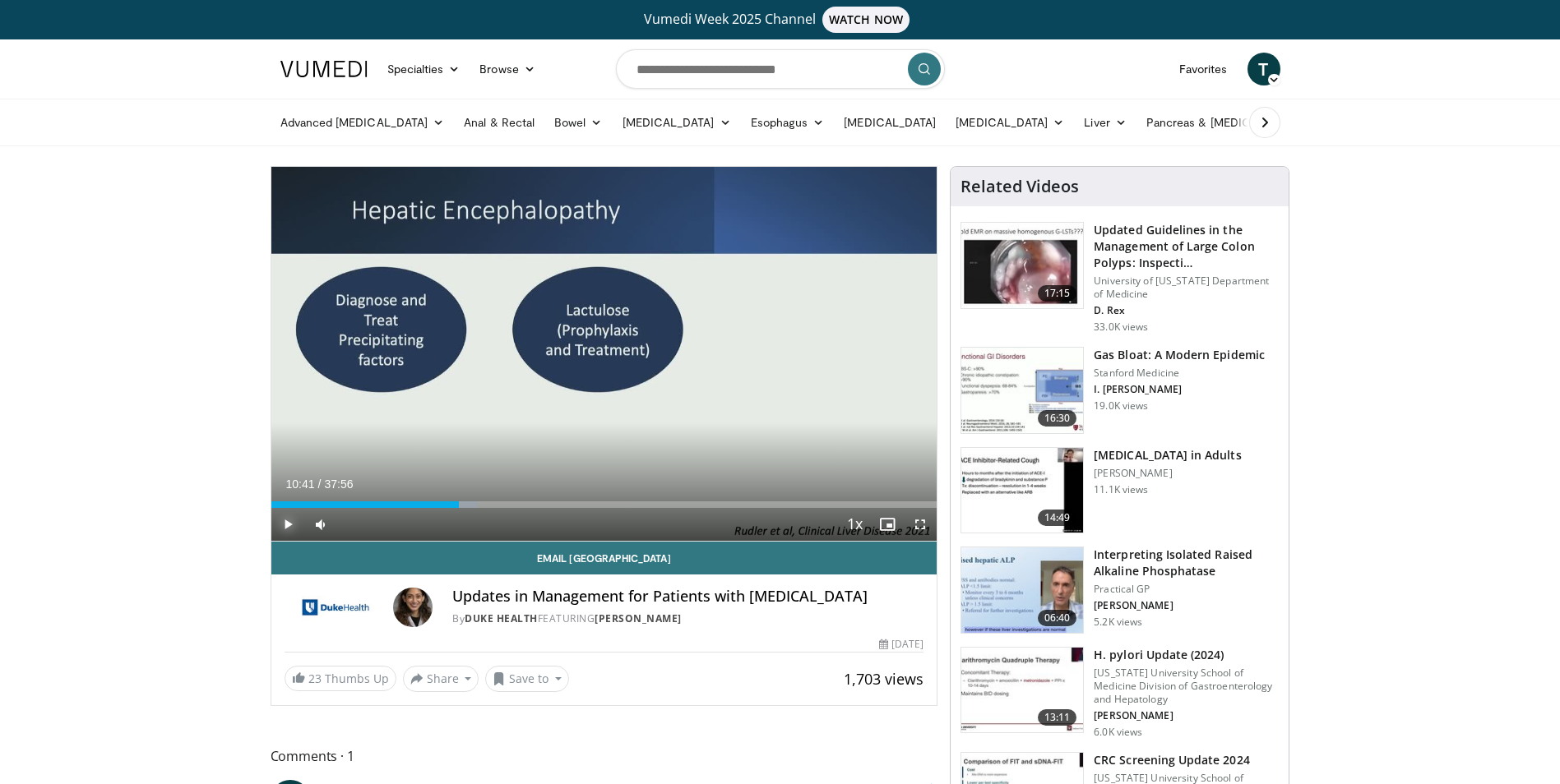
click at [281, 522] on span "Video Player" at bounding box center [288, 524] width 33 height 33
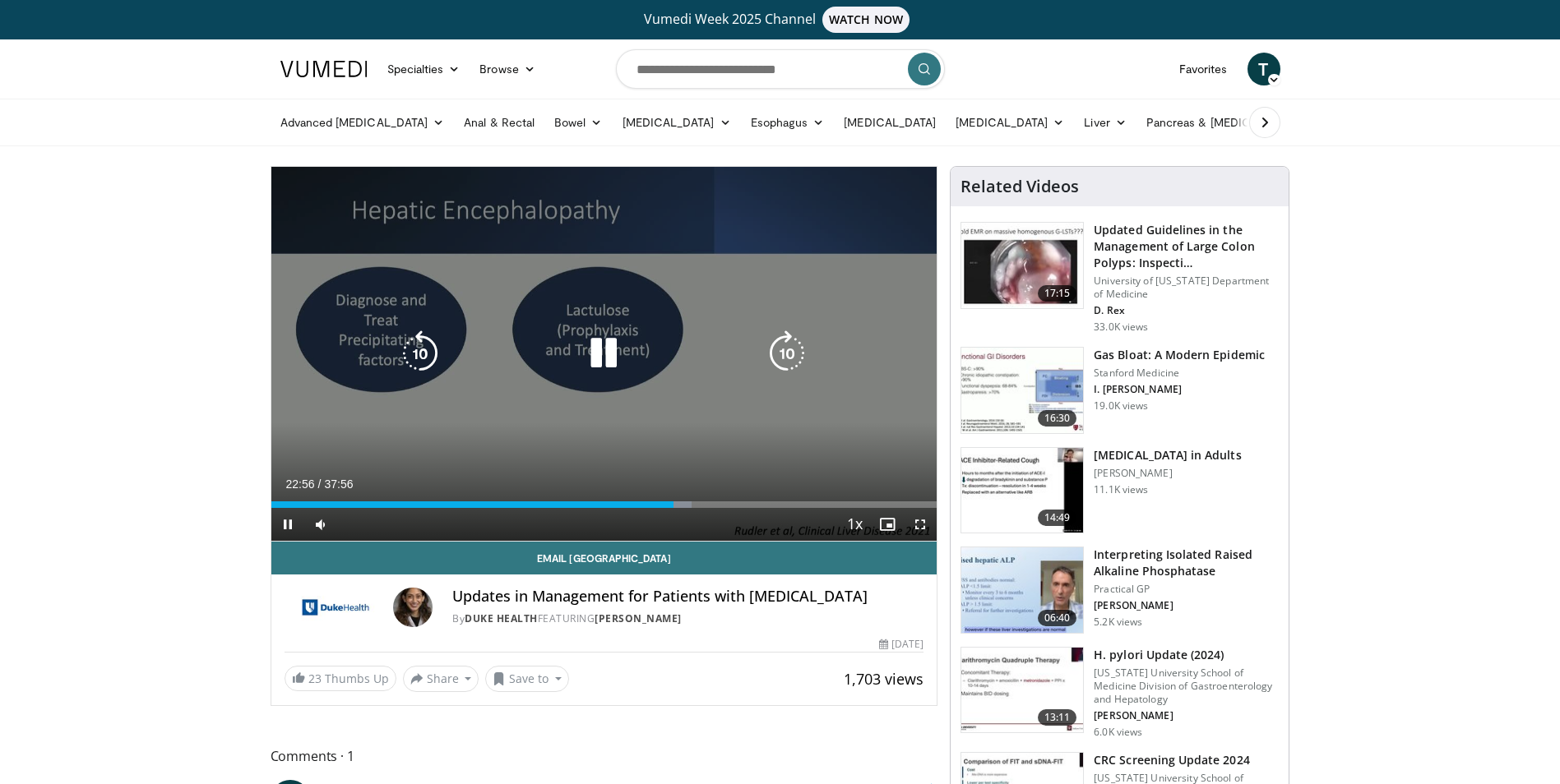
click at [595, 363] on icon "Video Player" at bounding box center [604, 353] width 46 height 46
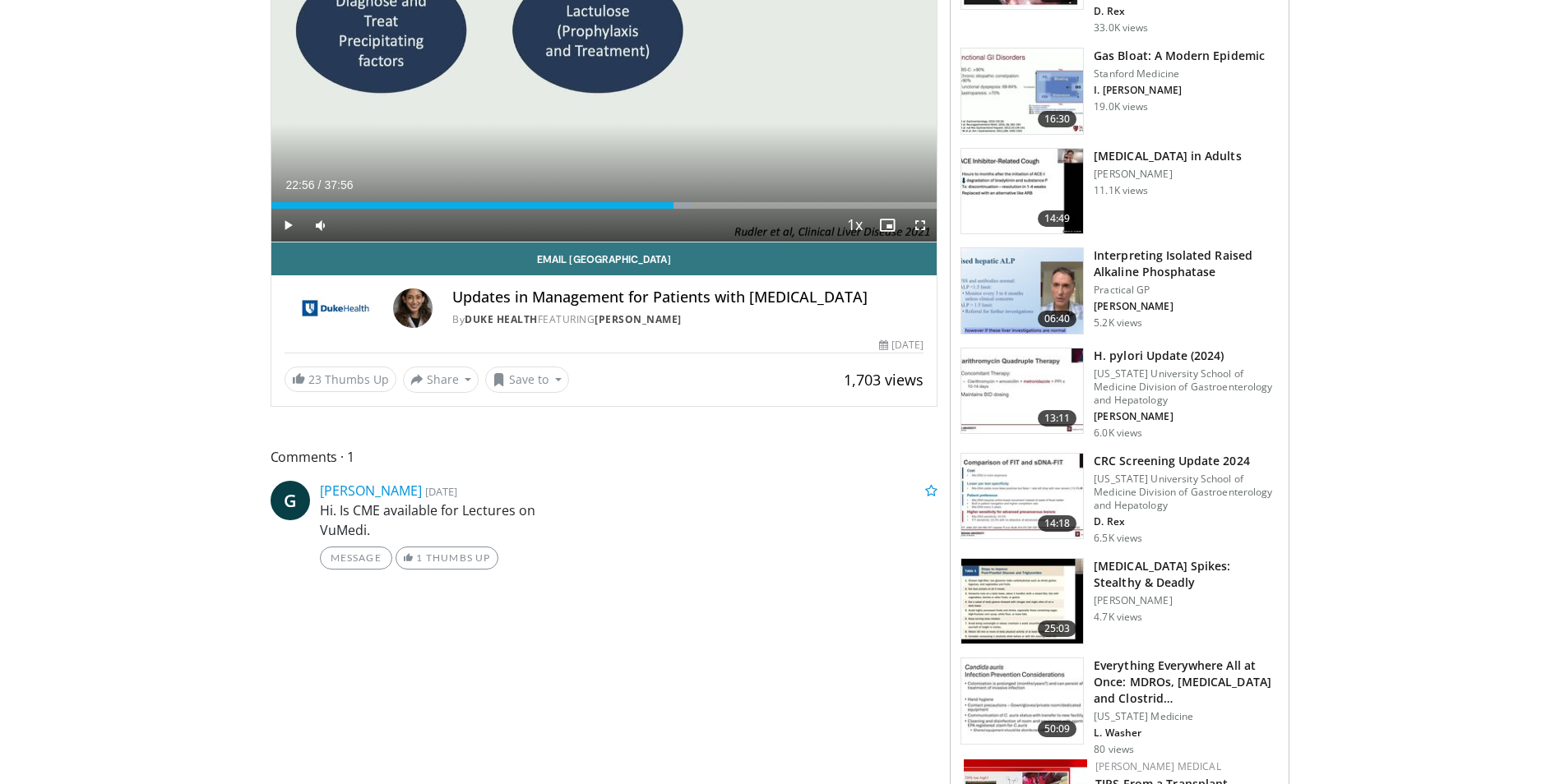
scroll to position [575, 0]
